Goal: Use online tool/utility

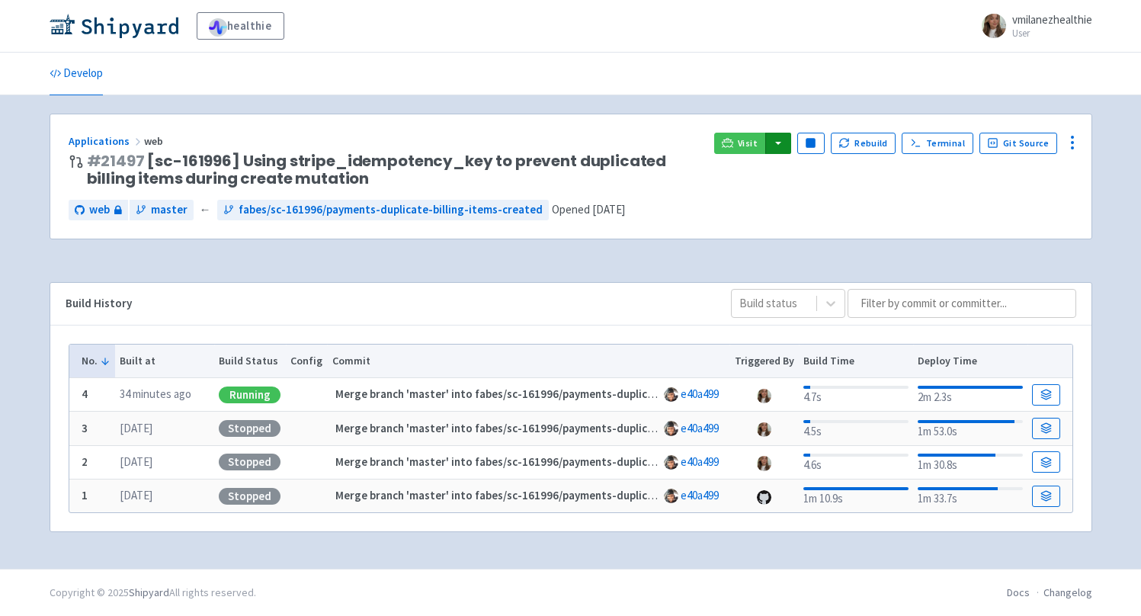
drag, startPoint x: 0, startPoint y: 0, endPoint x: 775, endPoint y: 137, distance: 786.6
click at [775, 140] on button "button" at bounding box center [778, 143] width 26 height 21
click at [798, 201] on link "web (web)" at bounding box center [808, 197] width 87 height 24
